Goal: Communication & Community: Share content

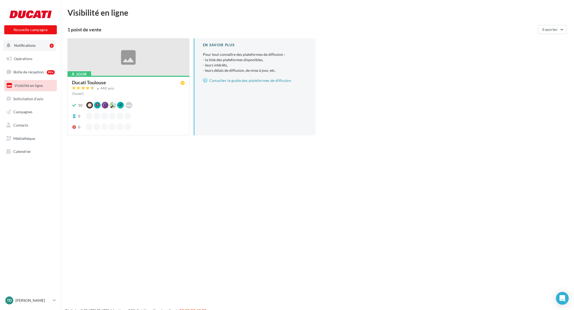
click at [26, 45] on span "Notifications" at bounding box center [25, 45] width 22 height 5
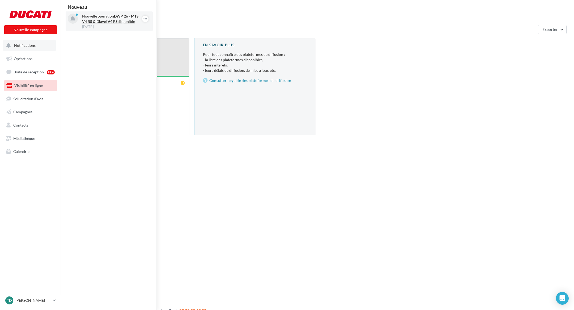
click at [97, 22] on strong "DWP 26 - MTS V4 RS & Diavel V4 RS" at bounding box center [110, 19] width 57 height 10
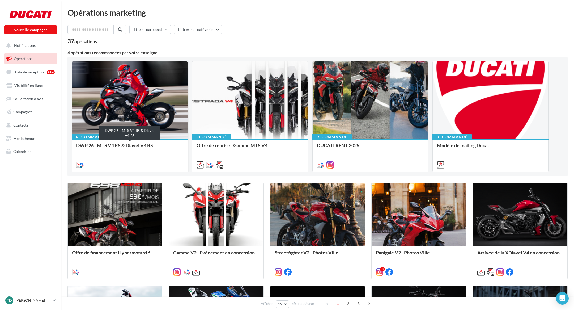
click at [131, 146] on div "DWP 26 - MTS V4 RS & Diavel V4 RS" at bounding box center [129, 148] width 107 height 11
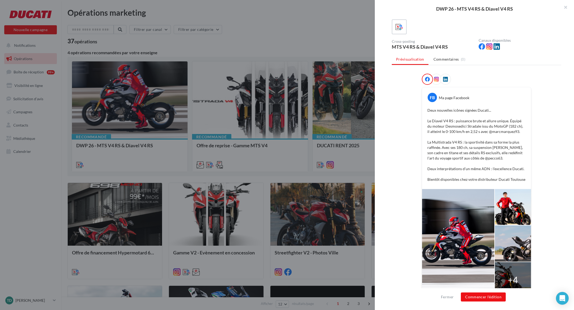
scroll to position [42, 0]
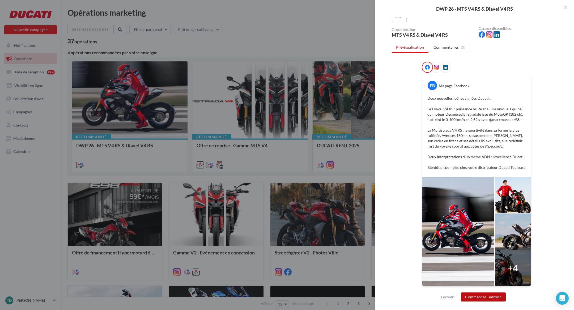
click at [488, 298] on button "Commencer l'édition" at bounding box center [483, 296] width 45 height 9
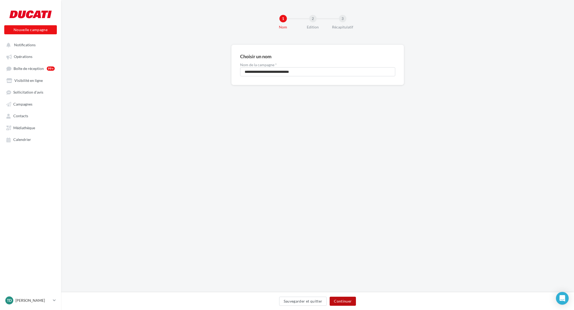
click at [342, 300] on button "Continuer" at bounding box center [343, 300] width 26 height 9
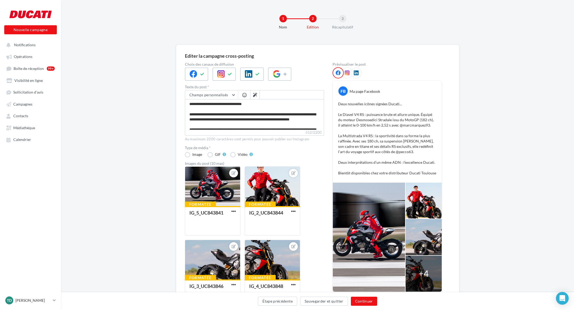
scroll to position [40, 0]
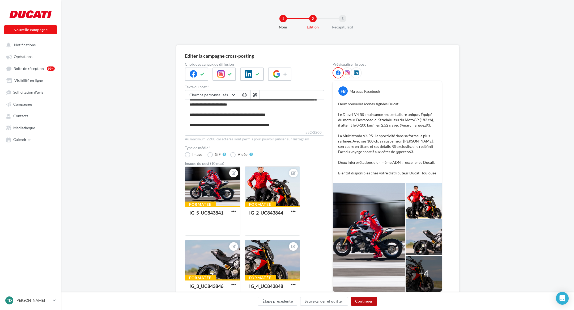
drag, startPoint x: 362, startPoint y: 301, endPoint x: 316, endPoint y: 137, distance: 170.7
click at [323, 162] on div "Editer la campagne cross-posting Choix des canaux de diffusion Texte du post * …" at bounding box center [317, 268] width 513 height 447
click at [285, 75] on icon at bounding box center [285, 74] width 4 height 4
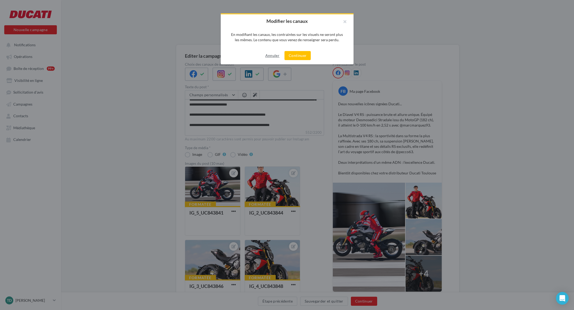
click at [274, 58] on button "Annuler" at bounding box center [272, 55] width 18 height 6
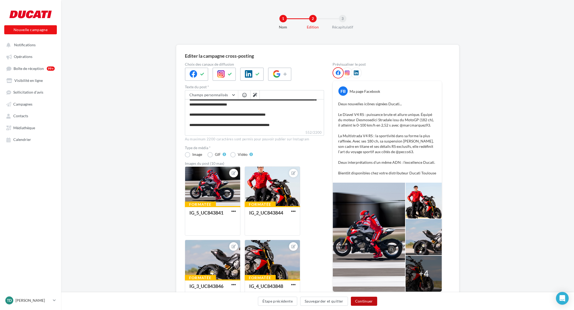
click at [368, 300] on button "Continuer" at bounding box center [364, 300] width 26 height 9
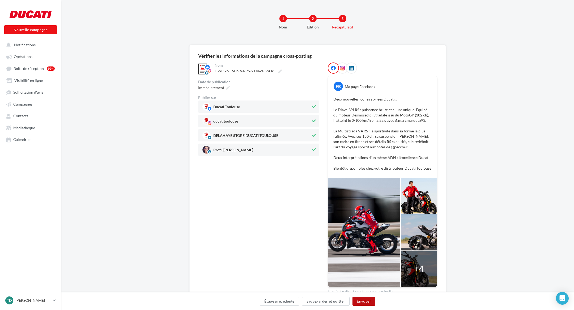
click at [361, 301] on button "Envoyer" at bounding box center [363, 300] width 23 height 9
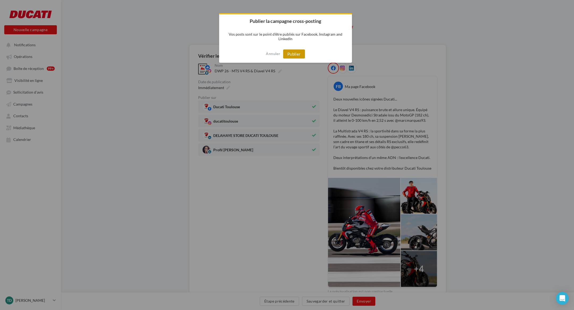
click at [292, 53] on button "Publier" at bounding box center [294, 53] width 22 height 9
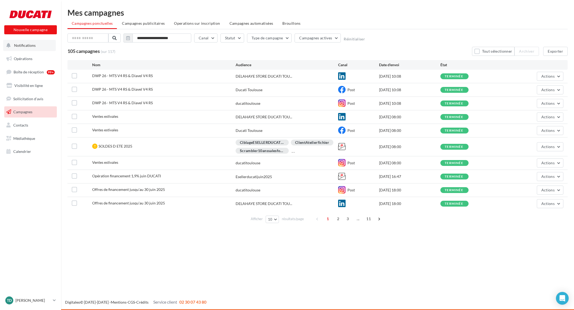
click at [30, 48] on button "Notifications" at bounding box center [29, 45] width 53 height 11
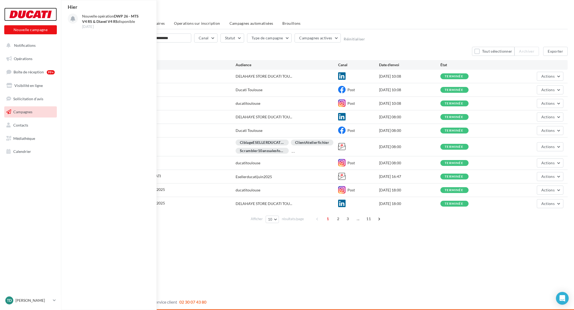
click at [30, 12] on div at bounding box center [30, 14] width 42 height 13
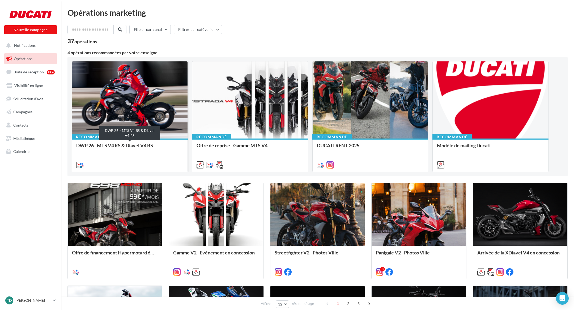
click at [116, 146] on div "DWP 26 - MTS V4 RS & Diavel V4 RS" at bounding box center [129, 148] width 107 height 11
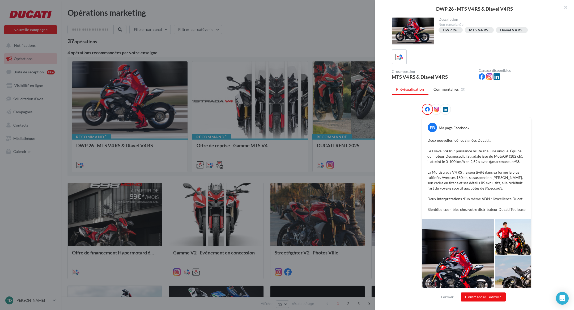
click at [436, 109] on icon at bounding box center [436, 109] width 5 height 5
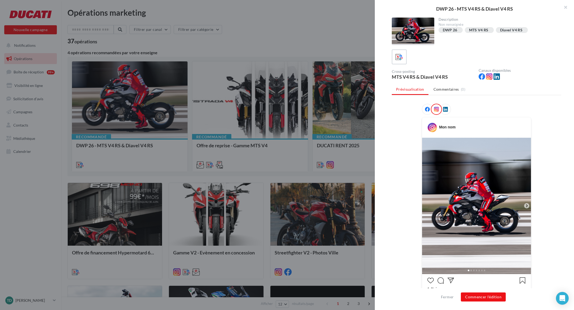
click at [446, 109] on icon at bounding box center [445, 109] width 5 height 5
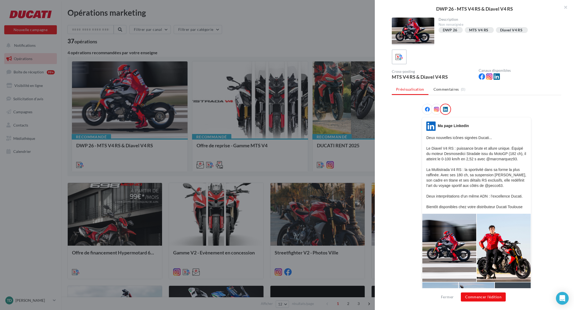
click at [426, 108] on icon at bounding box center [427, 109] width 5 height 5
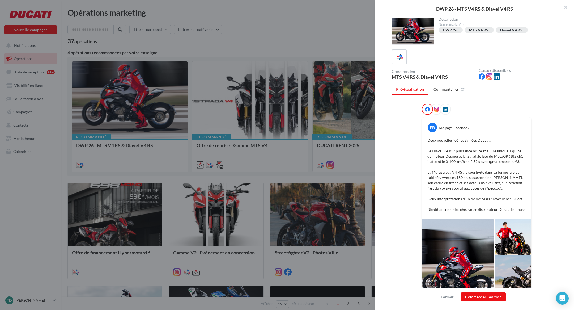
drag, startPoint x: 197, startPoint y: 28, endPoint x: 185, endPoint y: 28, distance: 12.2
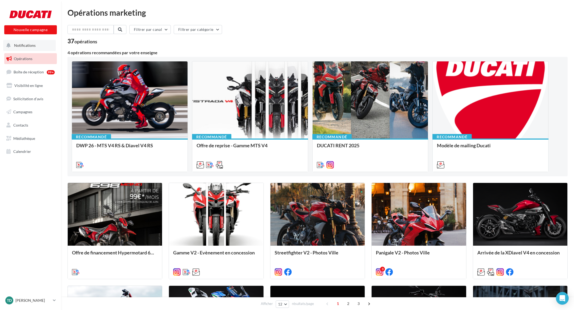
click at [23, 48] on span "Notifications" at bounding box center [25, 45] width 22 height 5
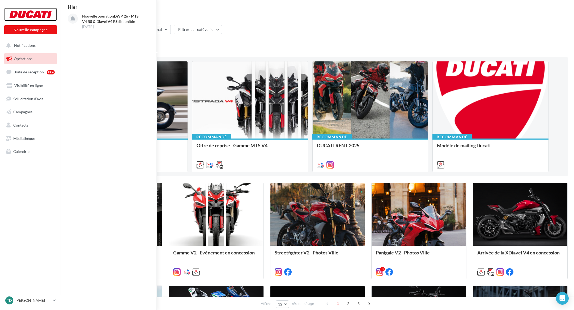
click at [32, 14] on div at bounding box center [30, 14] width 42 height 13
